Goal: Navigation & Orientation: Find specific page/section

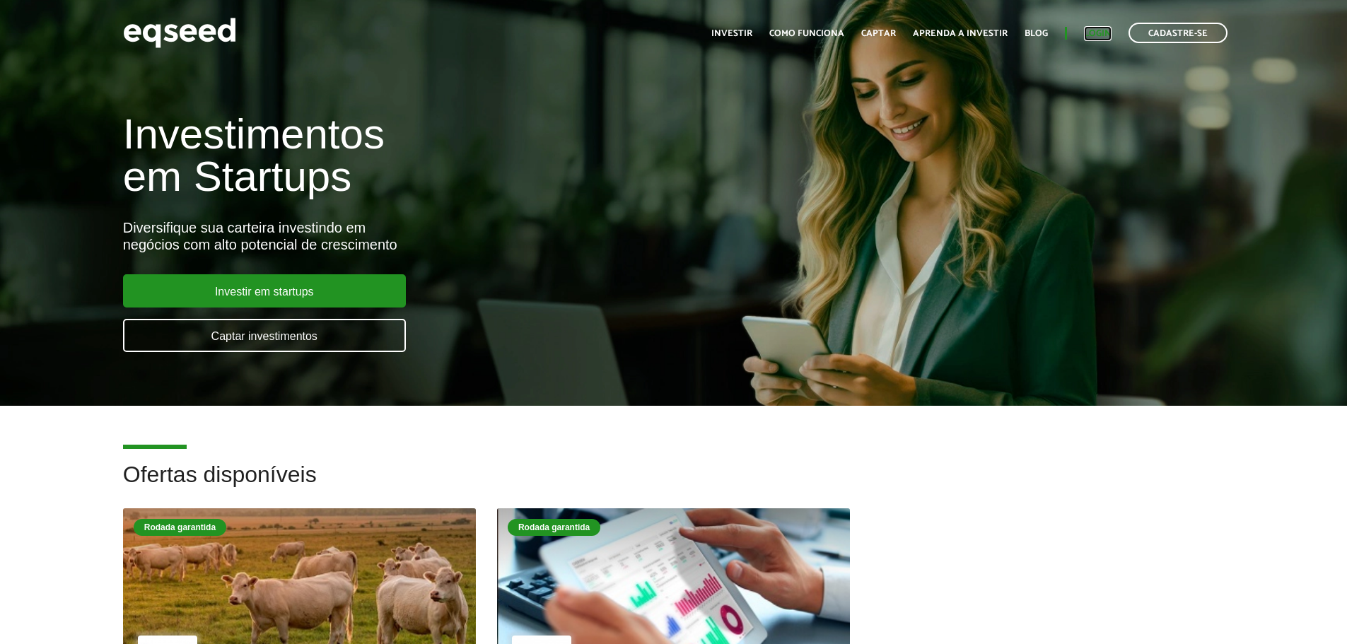
click at [1103, 33] on link "Login" at bounding box center [1098, 33] width 28 height 9
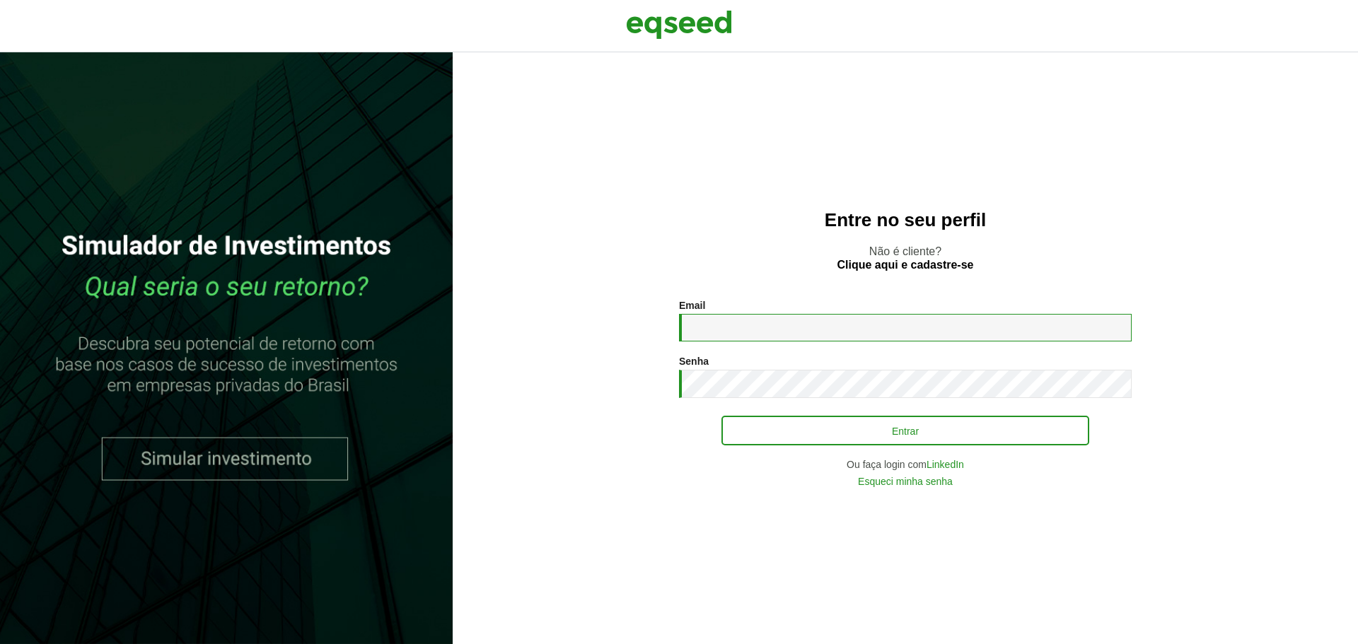
type input "**********"
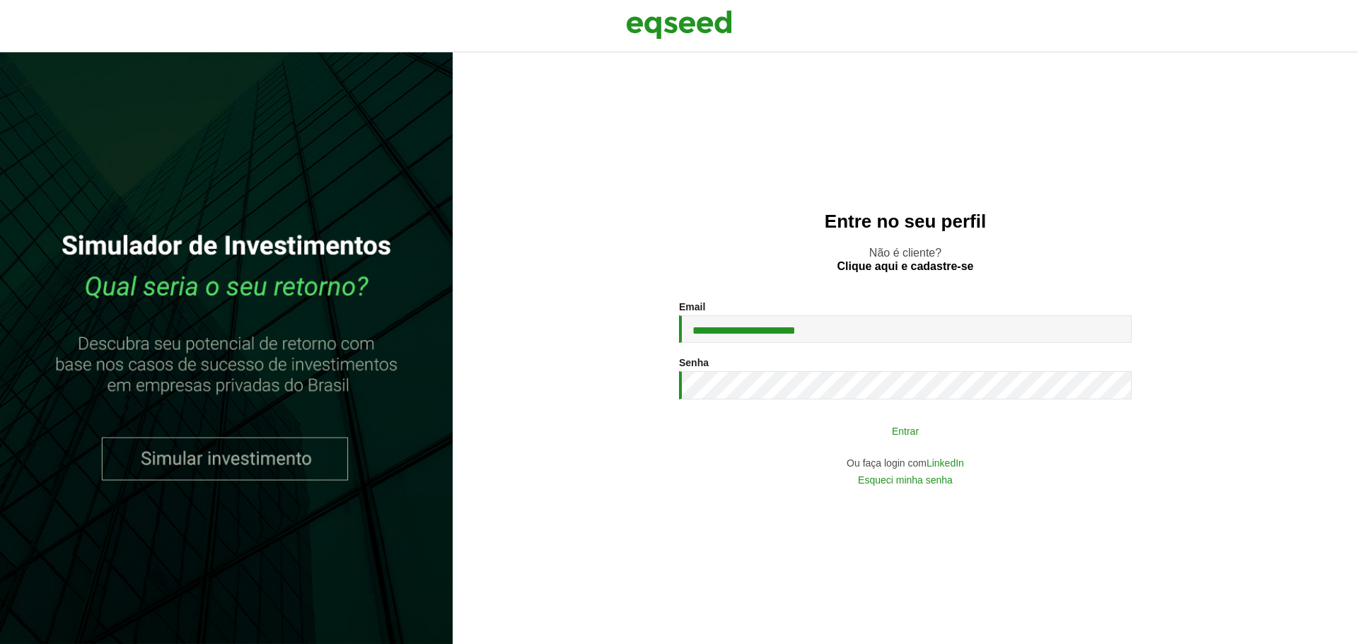
click at [793, 426] on button "Entrar" at bounding box center [905, 430] width 368 height 27
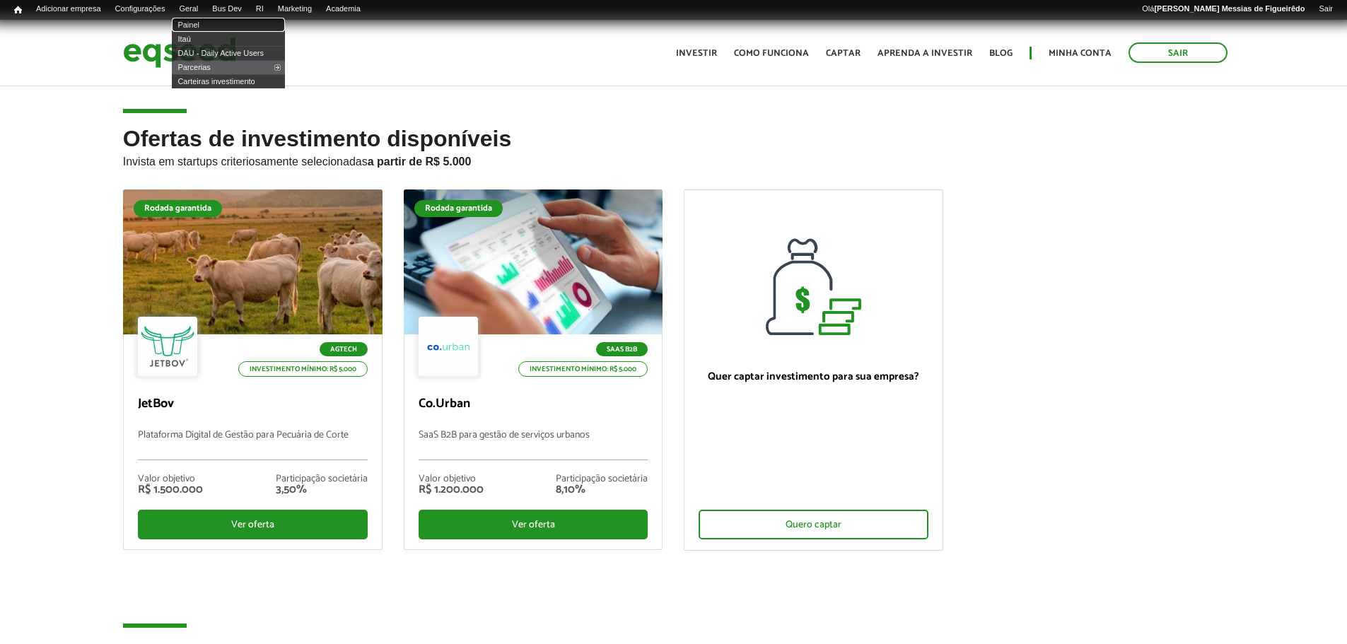
click at [198, 23] on link "Painel" at bounding box center [228, 25] width 113 height 14
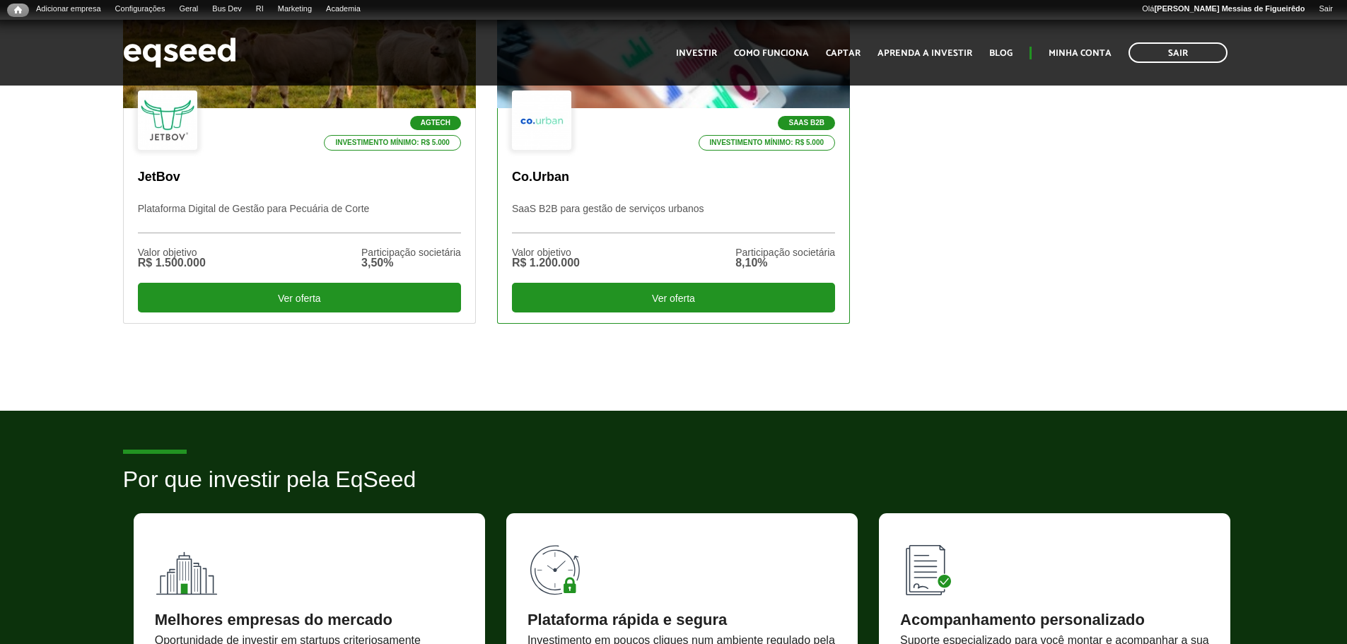
scroll to position [424, 0]
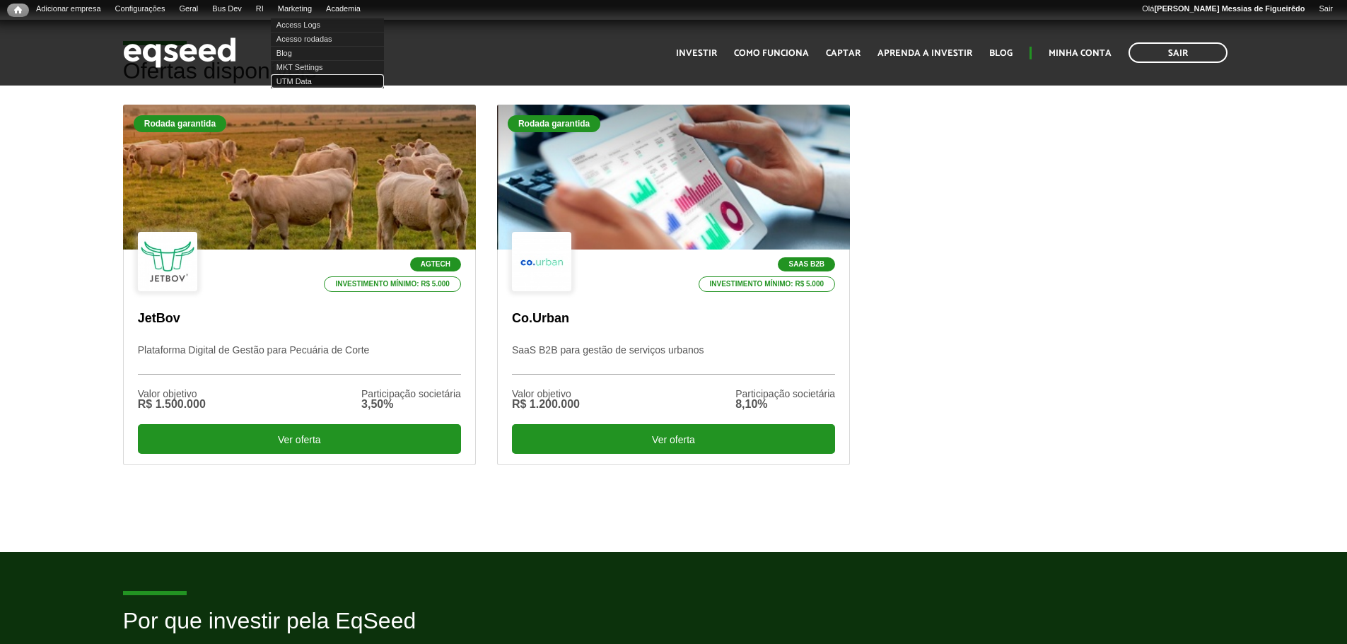
click at [319, 83] on link "UTM Data" at bounding box center [327, 81] width 113 height 14
